Goal: Find specific page/section: Find specific page/section

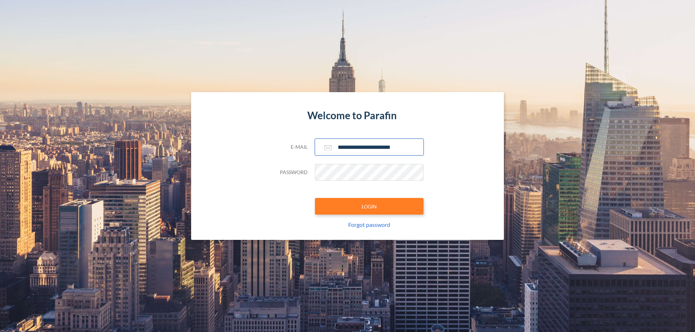
type input "**********"
click at [369, 207] on button "LOGIN" at bounding box center [369, 206] width 109 height 17
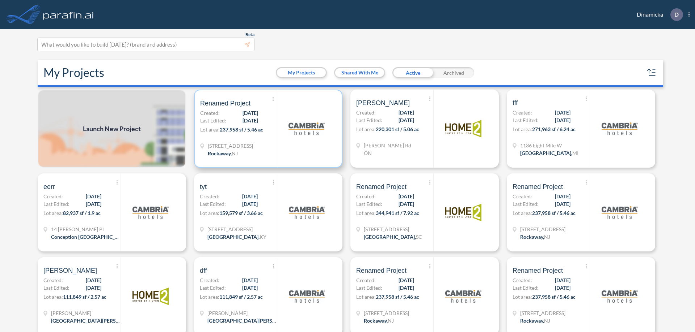
scroll to position [2, 0]
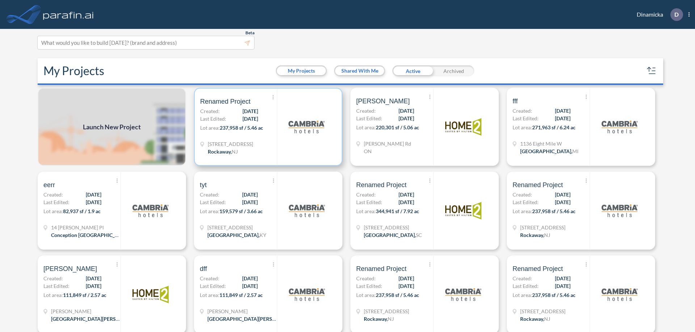
click at [267, 127] on p "Lot area: 237,958 sf / 5.46 ac" at bounding box center [238, 129] width 77 height 10
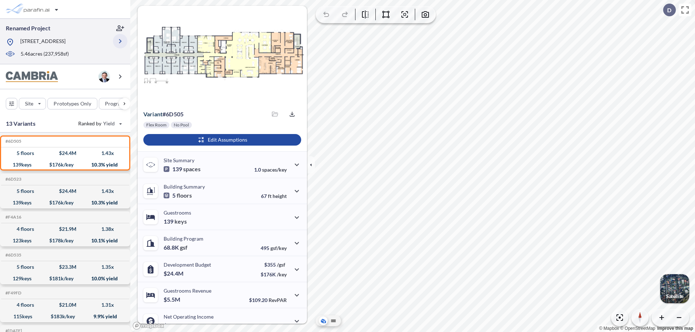
click at [120, 41] on icon "button" at bounding box center [120, 41] width 9 height 9
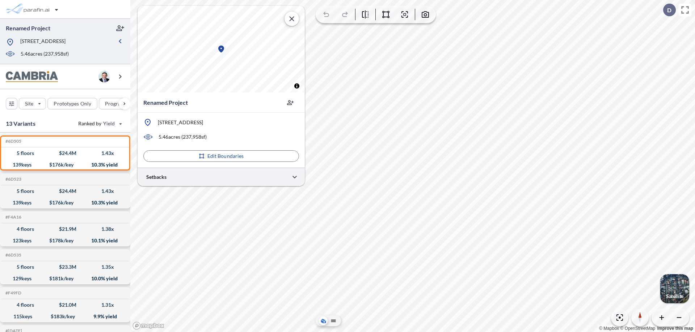
click at [221, 177] on div at bounding box center [220, 177] width 167 height 18
